Goal: Navigation & Orientation: Find specific page/section

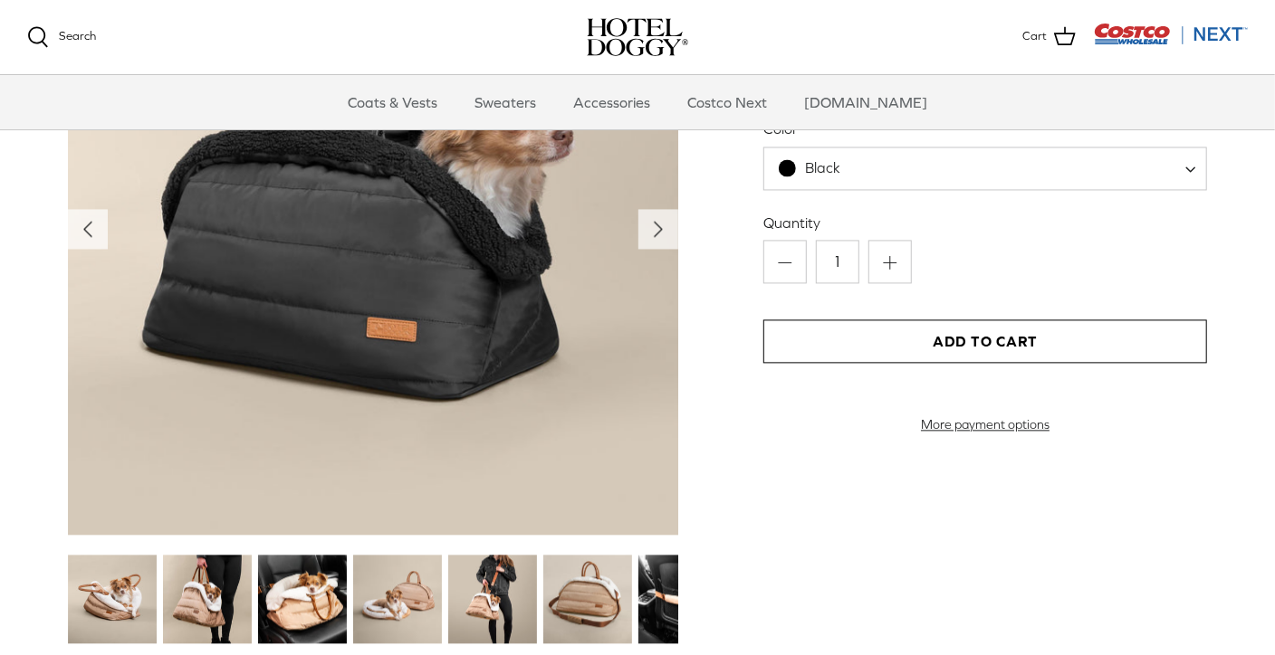
scroll to position [1888, 0]
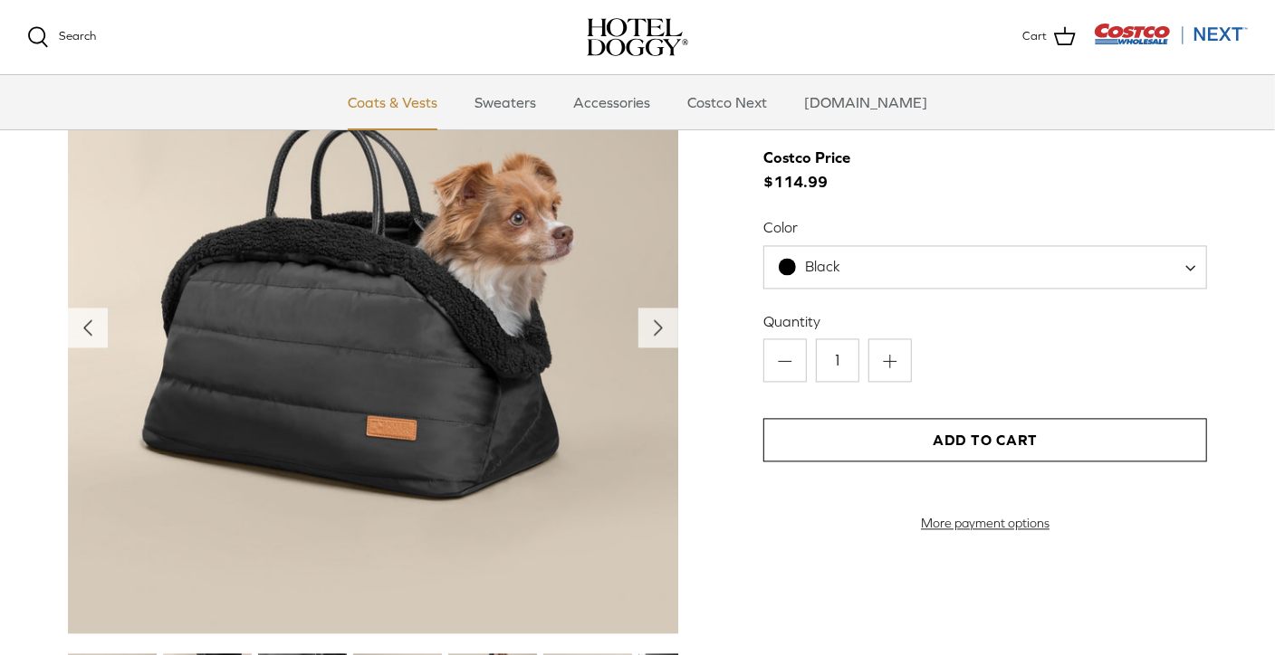
click at [422, 110] on link "Coats & Vests" at bounding box center [392, 102] width 122 height 54
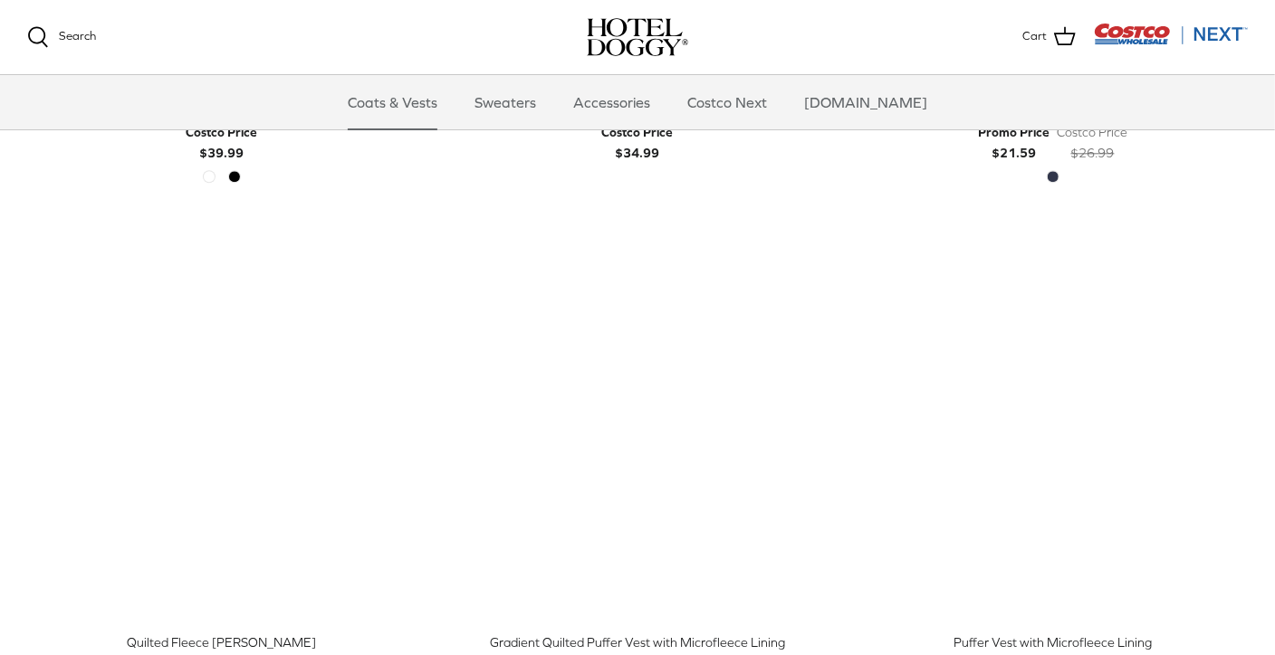
scroll to position [2082, 0]
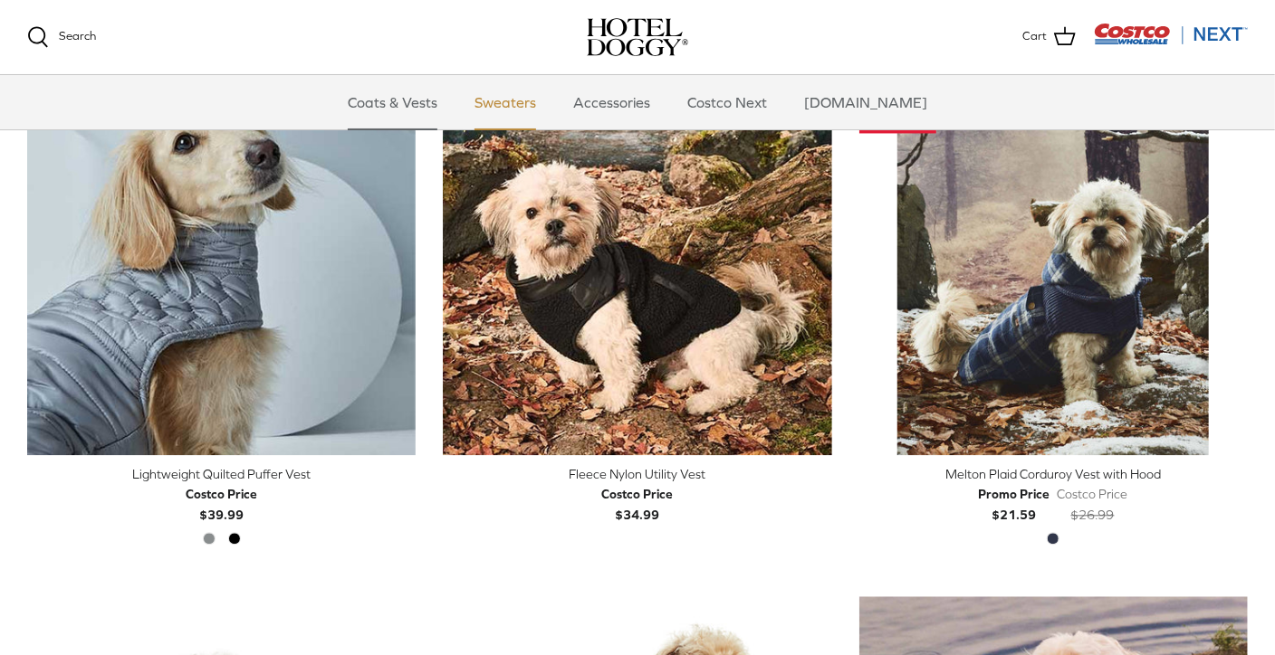
click at [552, 100] on link "Sweaters" at bounding box center [505, 102] width 94 height 54
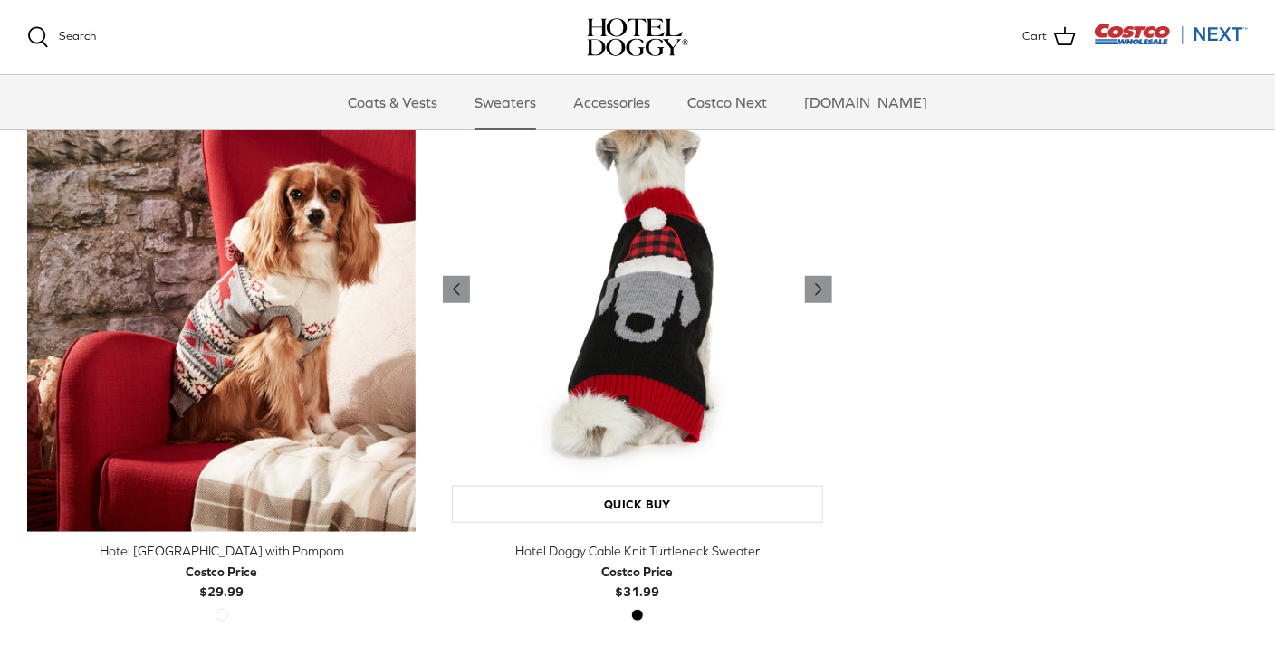
scroll to position [543, 0]
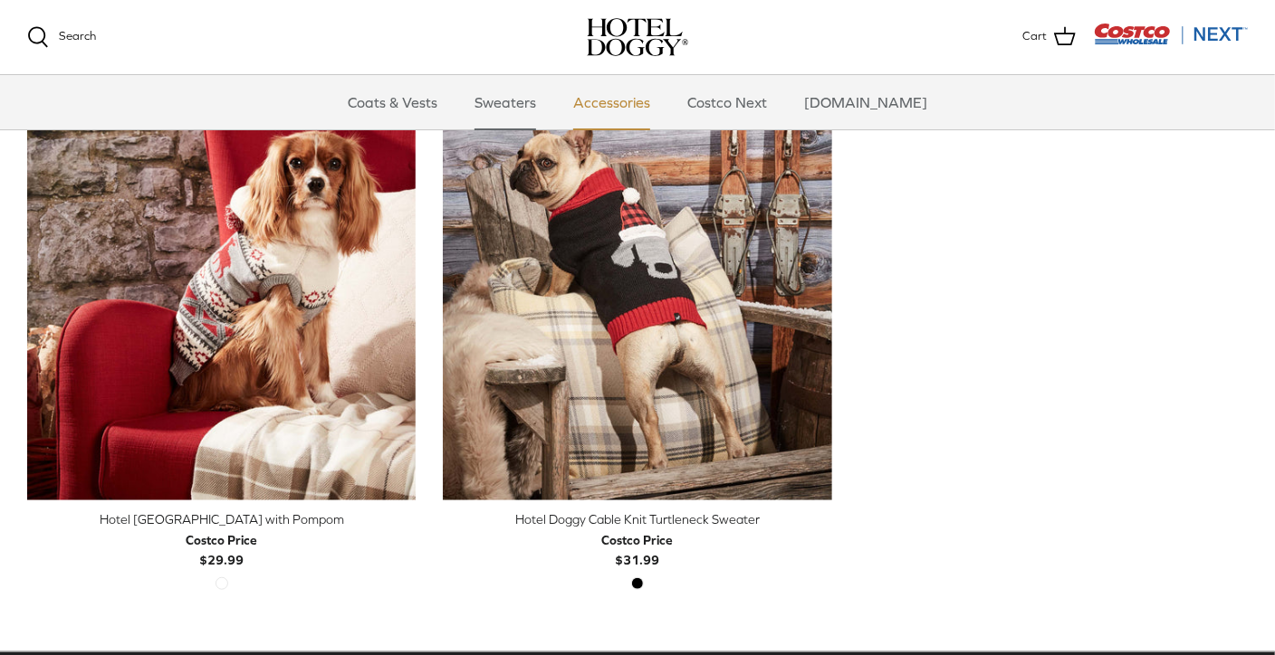
click at [631, 109] on link "Accessories" at bounding box center [612, 102] width 110 height 54
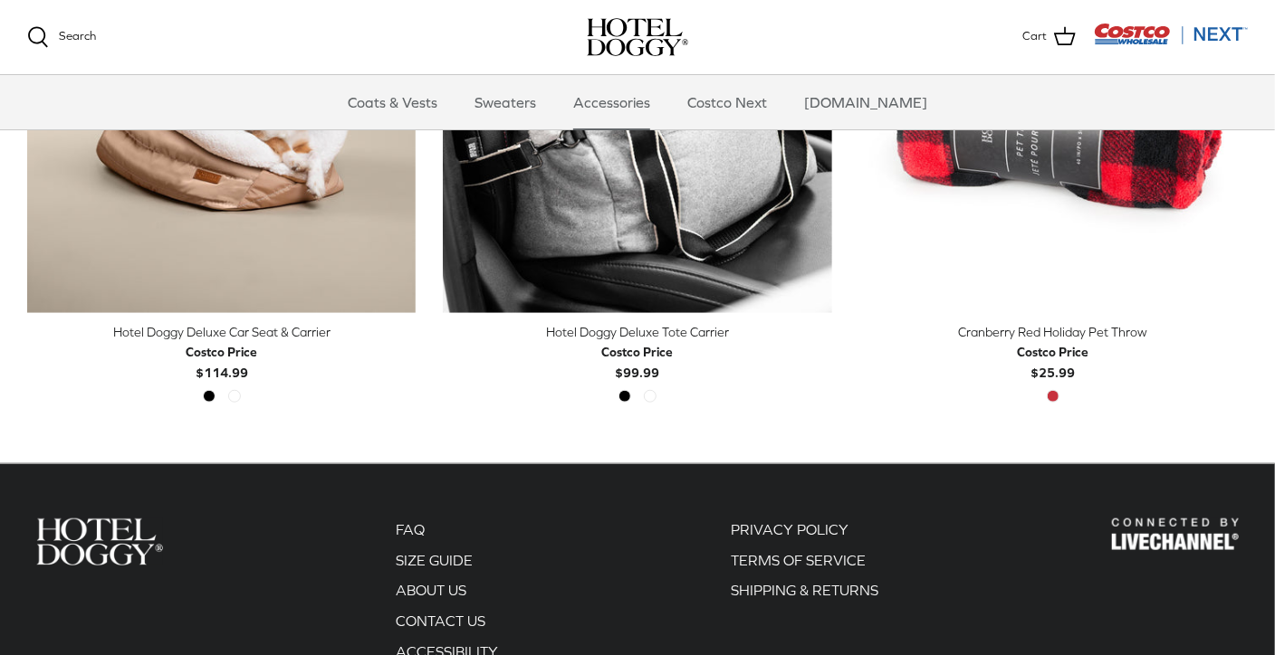
scroll to position [723, 0]
